Goal: Task Accomplishment & Management: Manage account settings

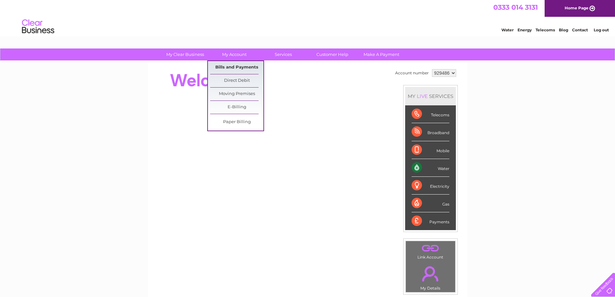
click at [231, 64] on link "Bills and Payments" at bounding box center [236, 67] width 53 height 13
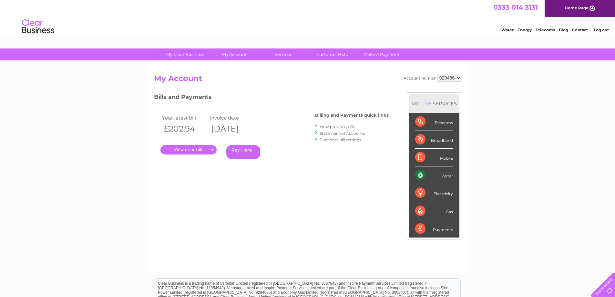
click at [193, 152] on link "." at bounding box center [189, 149] width 56 height 9
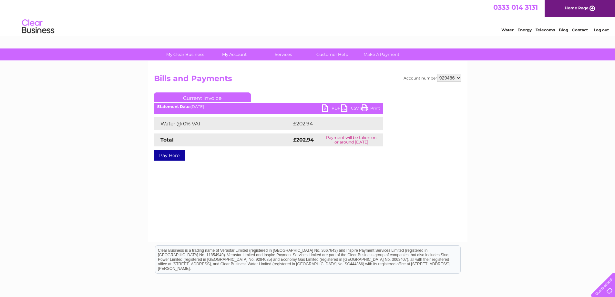
click at [334, 107] on link "PDF" at bounding box center [331, 108] width 19 height 9
